Goal: Task Accomplishment & Management: Complete application form

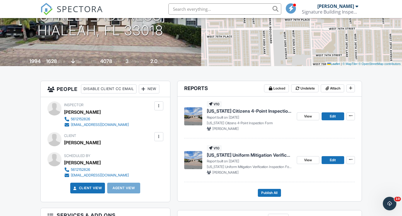
click at [154, 90] on div "New" at bounding box center [149, 88] width 21 height 9
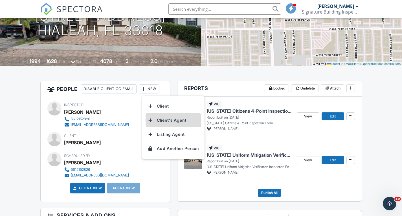
click at [168, 119] on li "Client's Agent" at bounding box center [173, 120] width 56 height 14
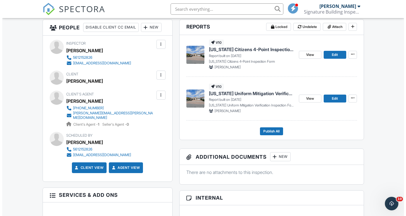
scroll to position [141, 0]
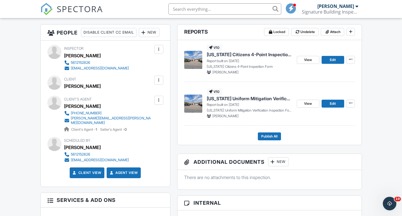
click at [156, 80] on div at bounding box center [159, 80] width 6 height 6
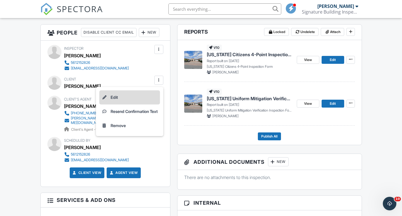
click at [115, 100] on li "Edit" at bounding box center [129, 97] width 61 height 14
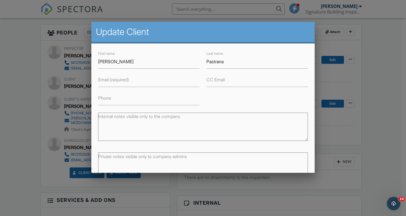
click at [116, 81] on label "Email (required)" at bounding box center [113, 79] width 31 height 6
click at [116, 81] on input "Email (required)" at bounding box center [148, 80] width 101 height 14
paste input "[PERSON_NAME]"
type input "Georgeanaricci@gmail.com"
drag, startPoint x: 226, startPoint y: 62, endPoint x: 193, endPoint y: 70, distance: 33.3
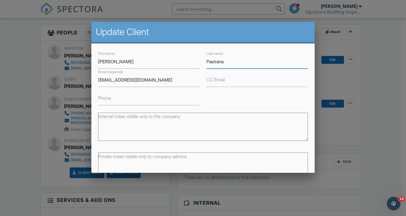
click at [195, 70] on div "First name Georgeana Last name Pastrana Email (required) Georgeanaricci@gmail.c…" at bounding box center [203, 77] width 216 height 55
type input "[PERSON_NAME]"
click at [185, 97] on input "Phone" at bounding box center [148, 98] width 101 height 14
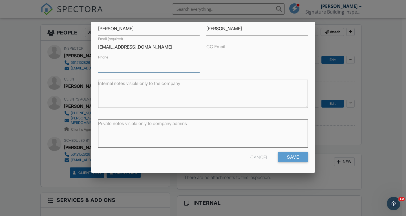
scroll to position [34, 0]
click at [288, 156] on input "Save" at bounding box center [293, 156] width 30 height 10
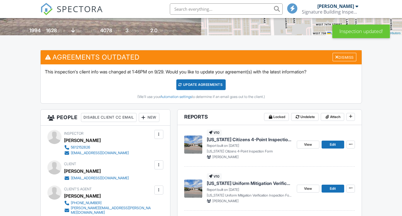
scroll to position [113, 0]
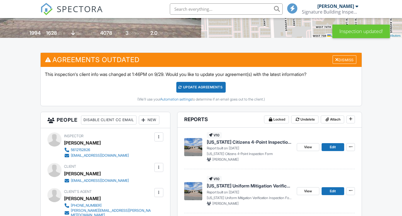
click at [211, 85] on div "Update Agreements" at bounding box center [200, 87] width 49 height 11
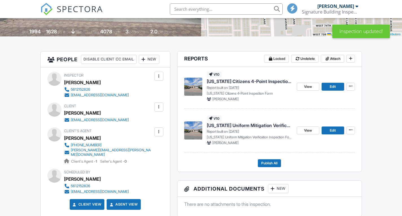
scroll to position [113, 0]
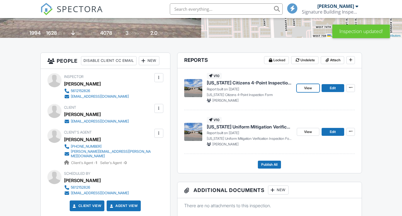
drag, startPoint x: 307, startPoint y: 88, endPoint x: 302, endPoint y: 89, distance: 4.9
click at [307, 88] on span "View" at bounding box center [308, 88] width 8 height 6
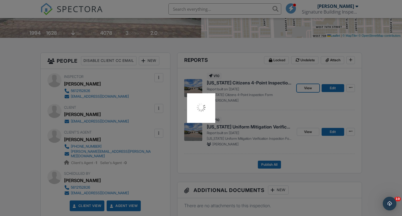
scroll to position [0, 0]
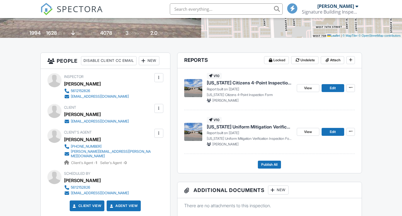
scroll to position [113, 0]
click at [336, 88] on link "Edit" at bounding box center [332, 88] width 23 height 8
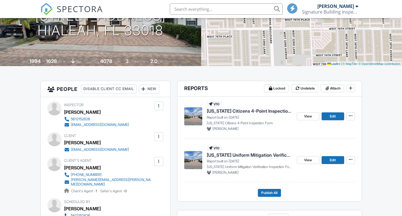
drag, startPoint x: 106, startPoint y: 142, endPoint x: 65, endPoint y: 141, distance: 40.6
click at [65, 141] on div "[PERSON_NAME]" at bounding box center [98, 142] width 69 height 8
copy div "[PERSON_NAME]"
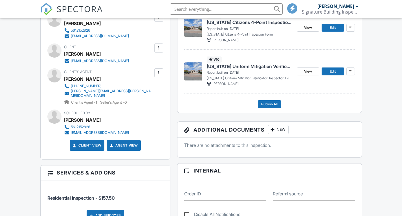
scroll to position [145, 0]
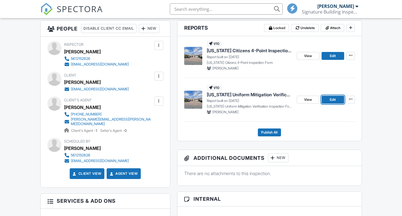
drag, startPoint x: 337, startPoint y: 98, endPoint x: 283, endPoint y: 99, distance: 53.3
click at [337, 98] on link "Edit" at bounding box center [332, 100] width 23 height 8
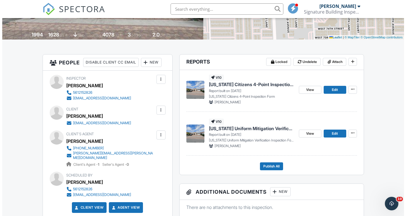
scroll to position [113, 0]
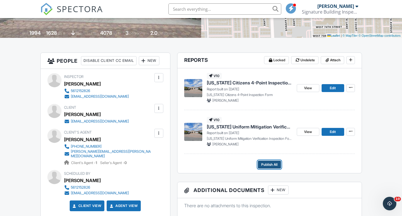
click at [275, 165] on span "Publish All" at bounding box center [269, 164] width 16 height 6
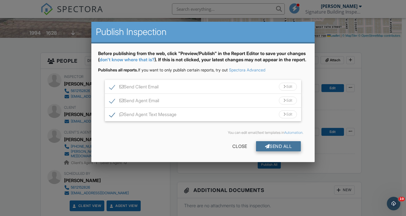
click at [279, 151] on div "Send All" at bounding box center [278, 146] width 45 height 10
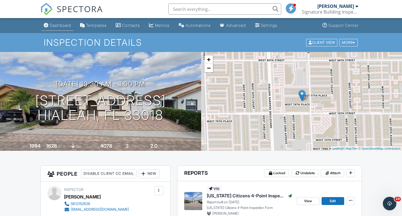
click at [56, 25] on div "Dashboard" at bounding box center [60, 25] width 21 height 5
